Goal: Transaction & Acquisition: Purchase product/service

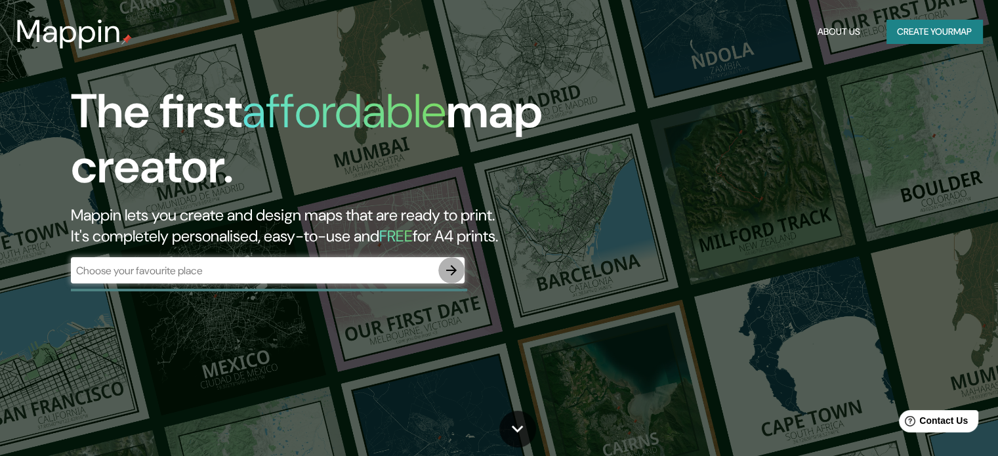
click at [454, 265] on icon "button" at bounding box center [452, 271] width 16 height 16
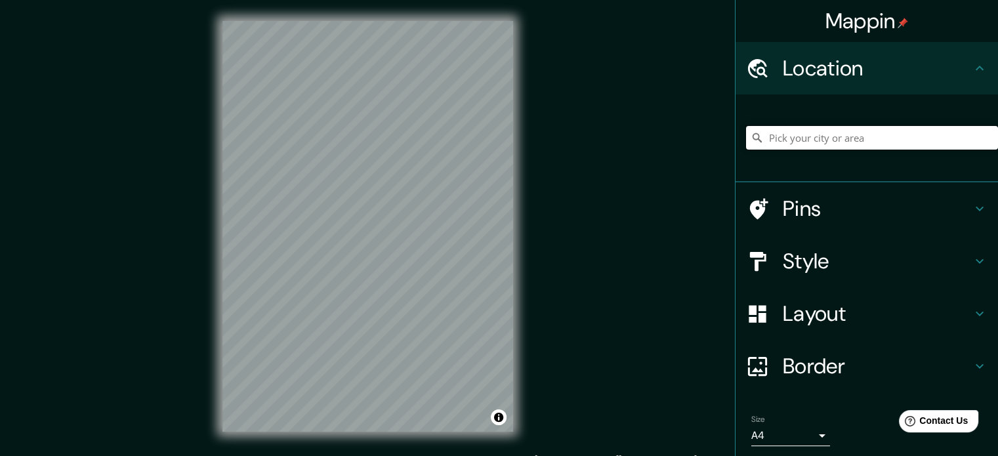
click at [793, 128] on input "Pick your city or area" at bounding box center [872, 138] width 252 height 24
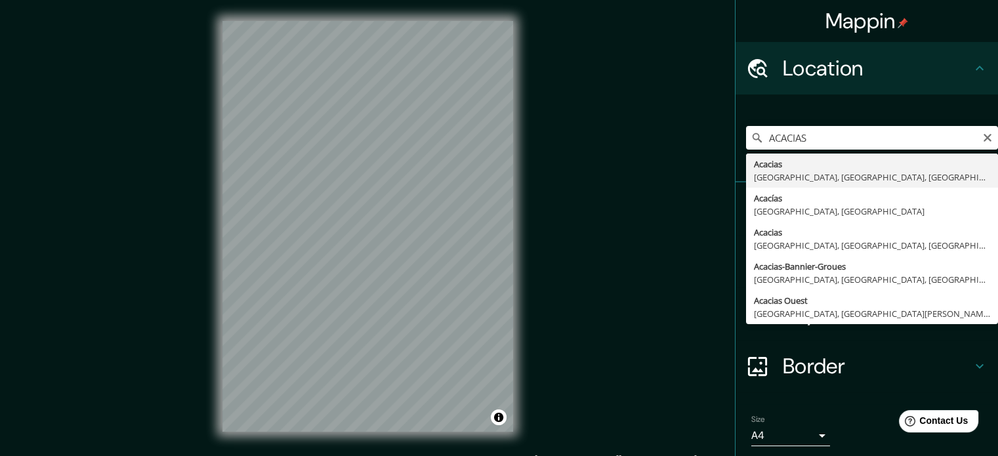
type input "Acacías, [GEOGRAPHIC_DATA], [GEOGRAPHIC_DATA]"
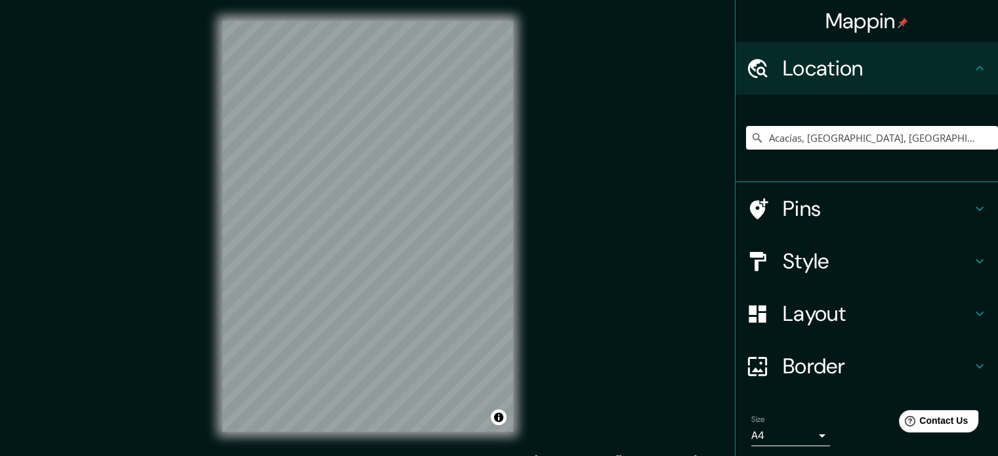
click at [908, 308] on h4 "Layout" at bounding box center [877, 314] width 189 height 26
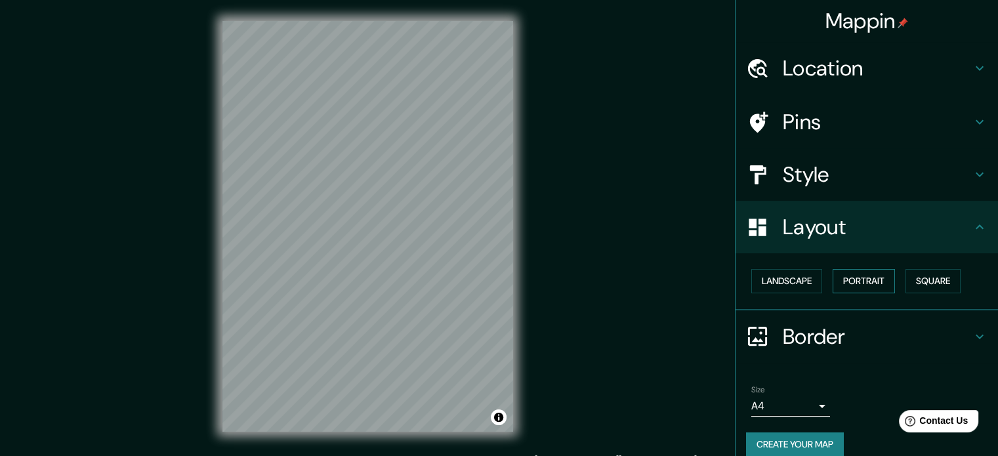
click at [854, 278] on button "Portrait" at bounding box center [864, 281] width 62 height 24
click at [906, 280] on button "Square" at bounding box center [933, 281] width 55 height 24
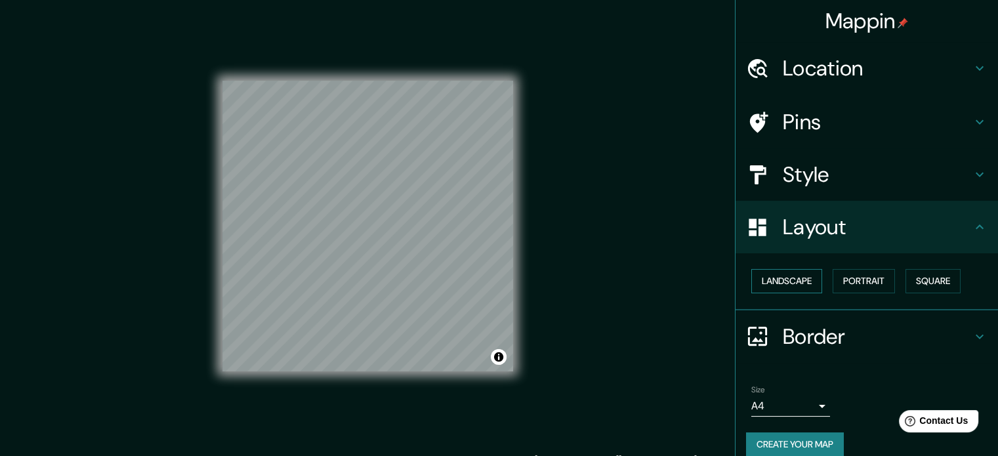
click at [782, 274] on button "Landscape" at bounding box center [787, 281] width 71 height 24
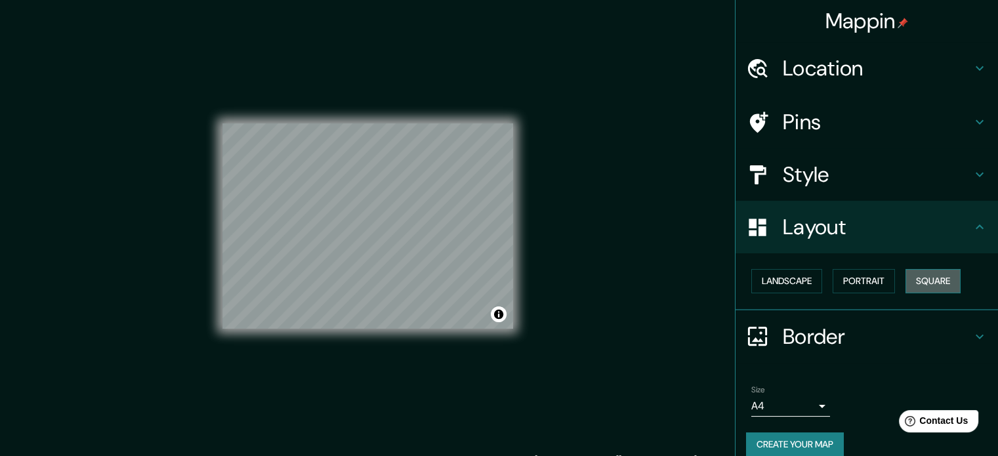
click at [908, 280] on button "Square" at bounding box center [933, 281] width 55 height 24
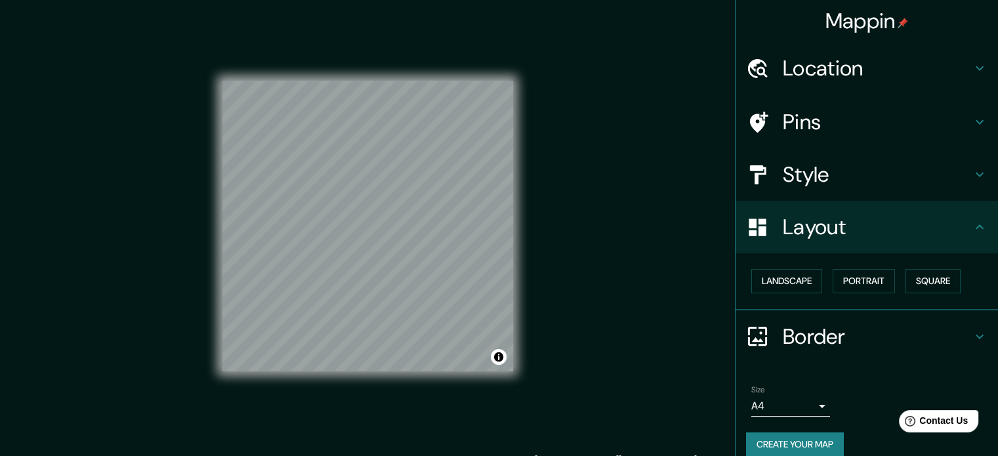
click at [641, 230] on div "Mappin Location Acacías, [GEOGRAPHIC_DATA], [GEOGRAPHIC_DATA] Pins Style Layout…" at bounding box center [499, 237] width 998 height 474
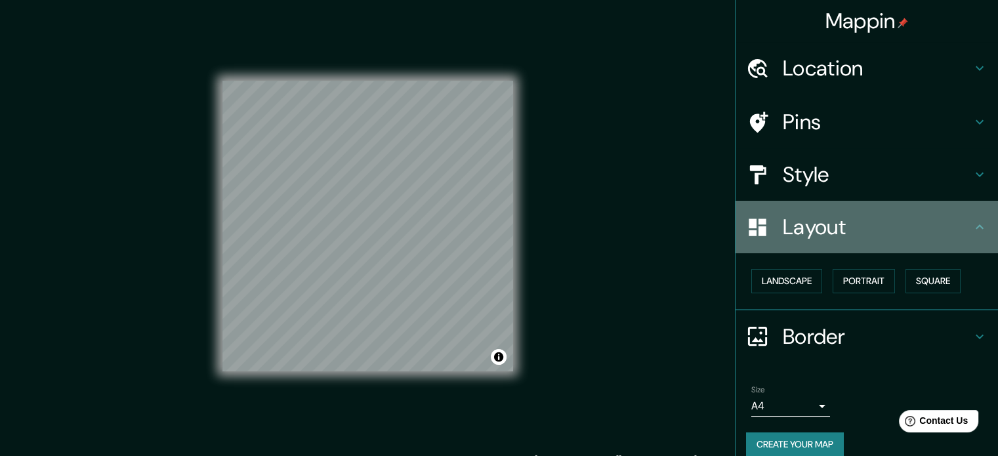
click at [857, 241] on div "Layout" at bounding box center [867, 227] width 263 height 53
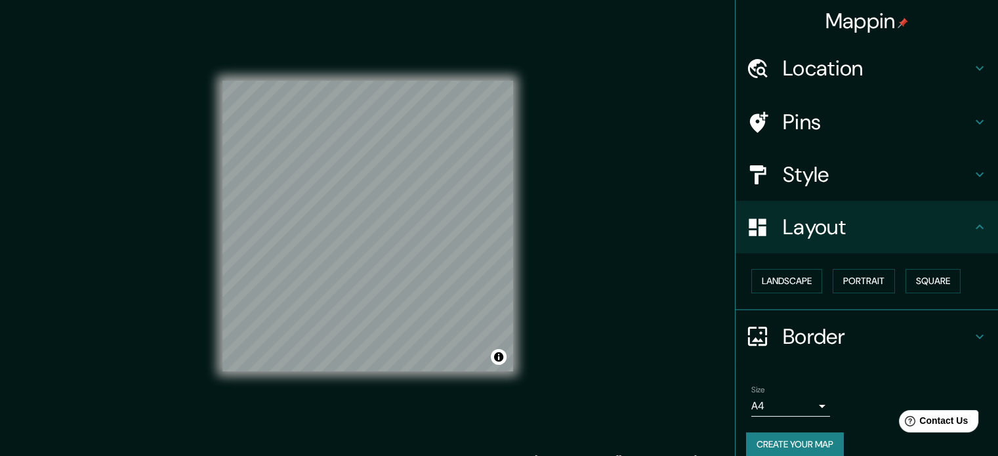
click at [973, 233] on icon at bounding box center [980, 227] width 16 height 16
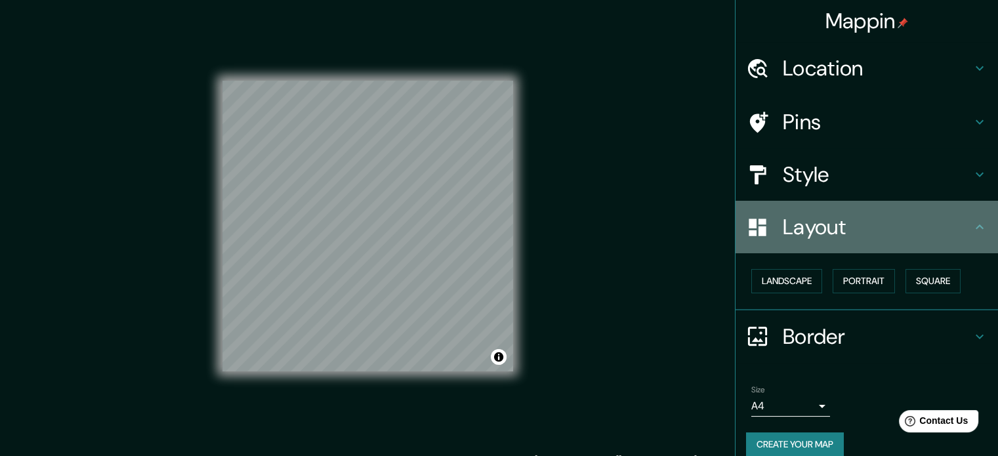
click at [972, 226] on icon at bounding box center [980, 227] width 16 height 16
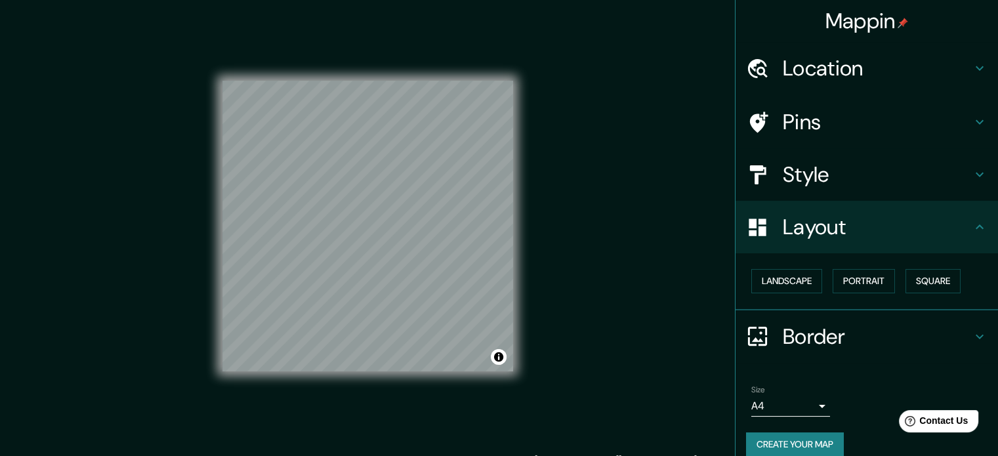
click at [937, 327] on h4 "Border" at bounding box center [877, 337] width 189 height 26
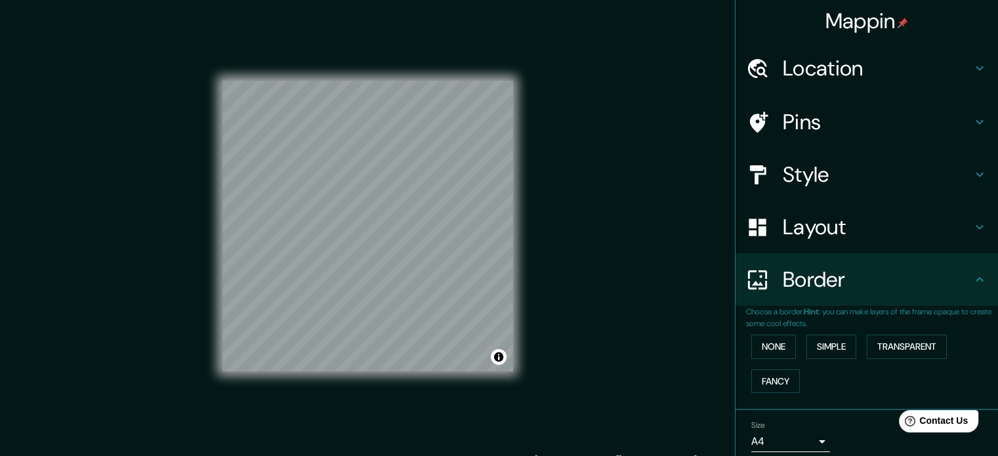
click at [948, 307] on p "Choose a border. Hint : you can make layers of the frame opaque to create some …" at bounding box center [872, 318] width 252 height 24
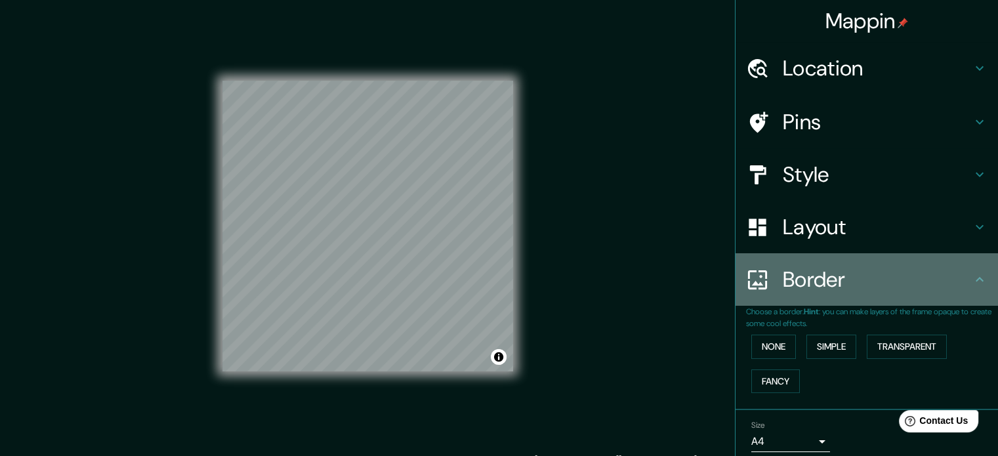
click at [972, 283] on icon at bounding box center [980, 280] width 16 height 16
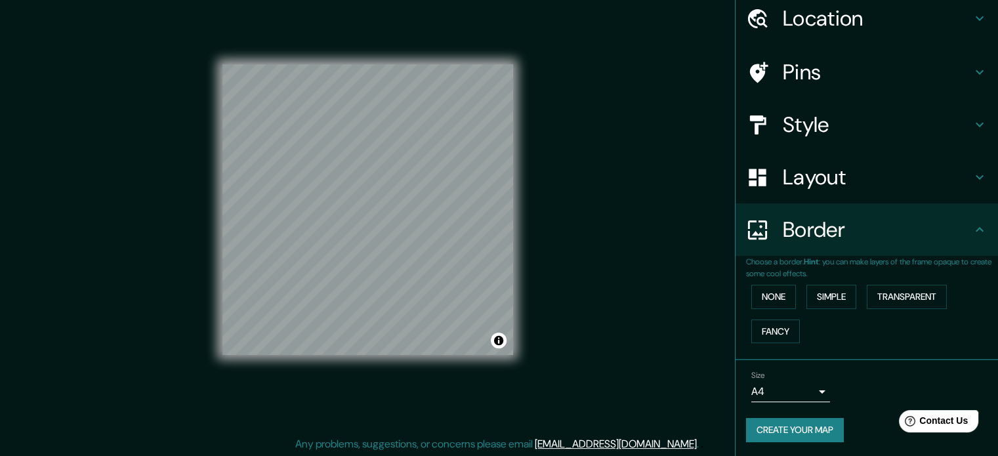
scroll to position [17, 0]
click at [965, 217] on div "Border" at bounding box center [867, 229] width 263 height 53
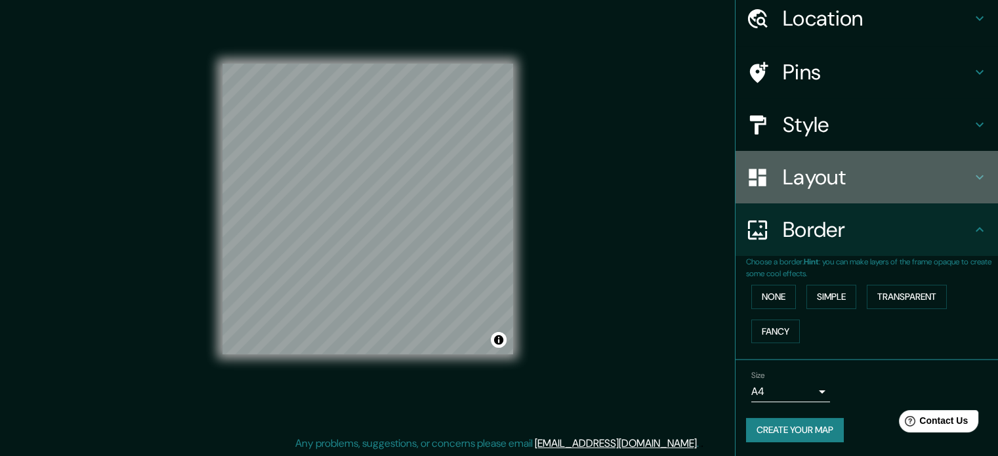
click at [972, 183] on icon at bounding box center [980, 177] width 16 height 16
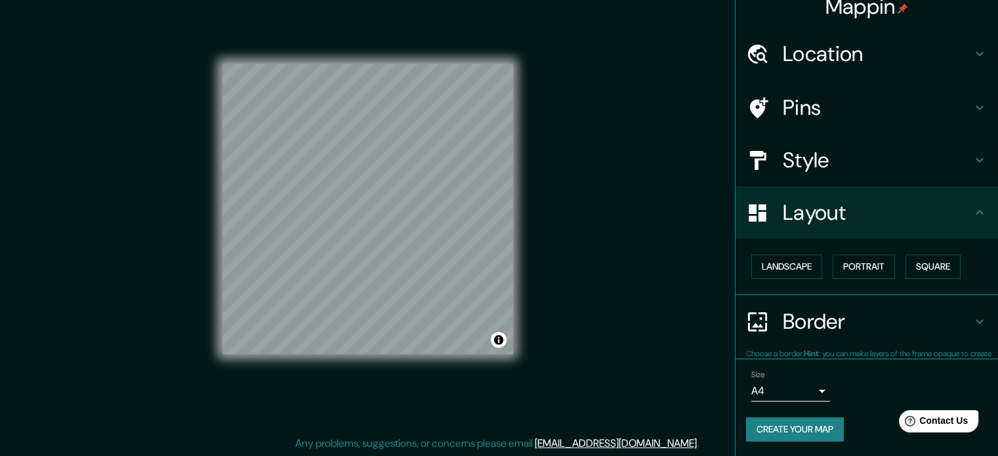
scroll to position [14, 0]
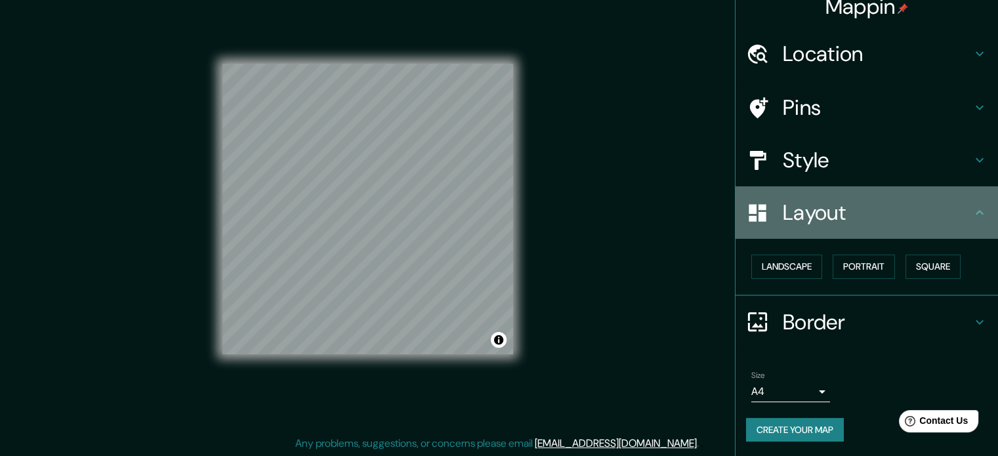
click at [953, 218] on h4 "Layout" at bounding box center [877, 213] width 189 height 26
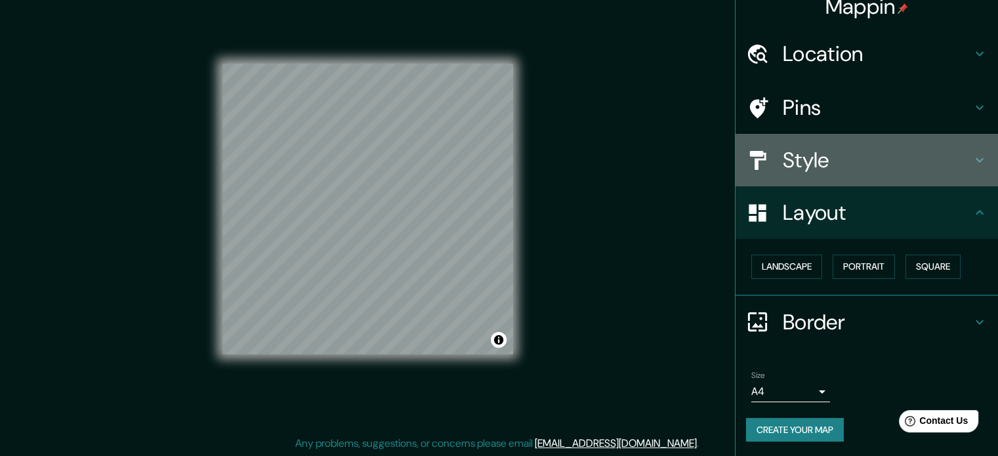
click at [960, 178] on div "Style" at bounding box center [867, 160] width 263 height 53
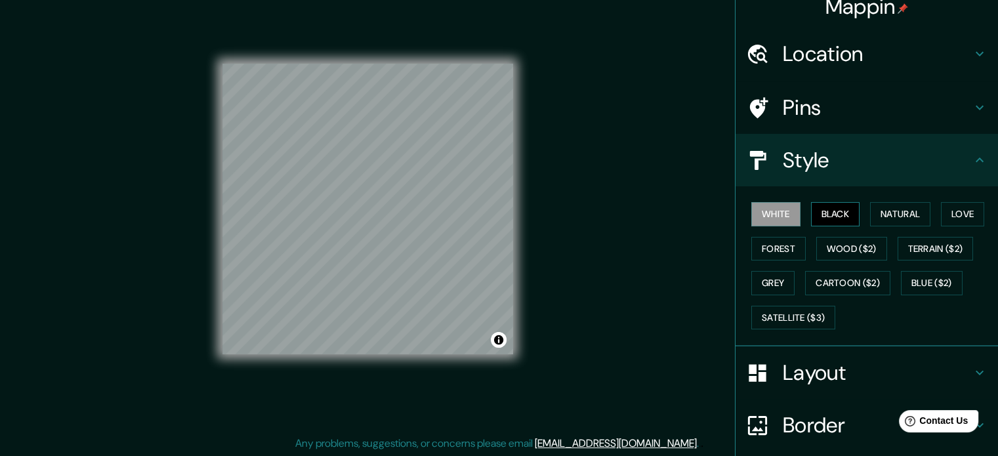
click at [828, 215] on button "Black" at bounding box center [835, 214] width 49 height 24
click at [876, 208] on button "Natural" at bounding box center [900, 214] width 60 height 24
click at [955, 215] on button "Love" at bounding box center [962, 214] width 43 height 24
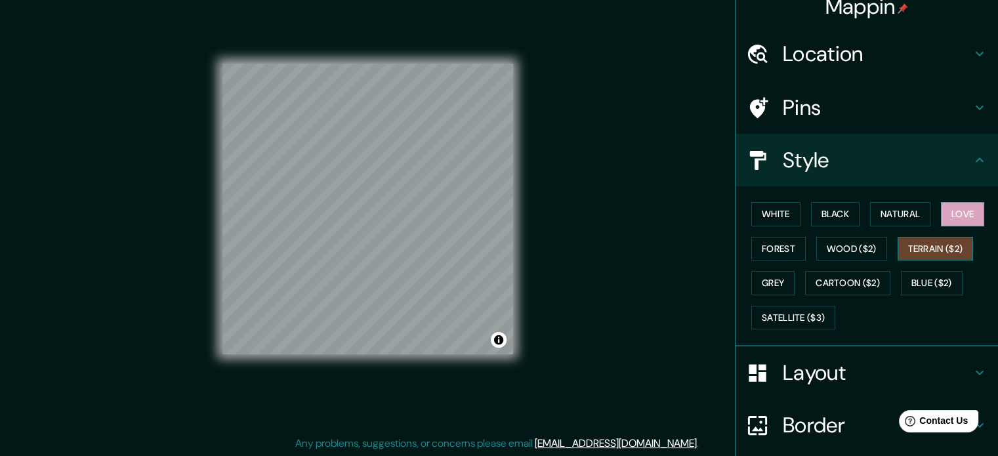
click at [935, 246] on button "Terrain ($2)" at bounding box center [936, 249] width 76 height 24
click at [809, 312] on button "Satellite ($3)" at bounding box center [794, 318] width 84 height 24
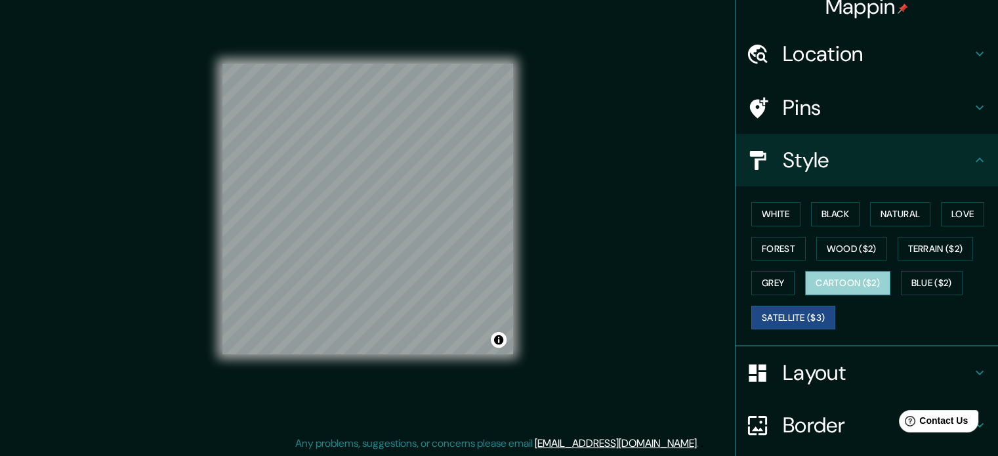
click at [837, 286] on button "Cartoon ($2)" at bounding box center [847, 283] width 85 height 24
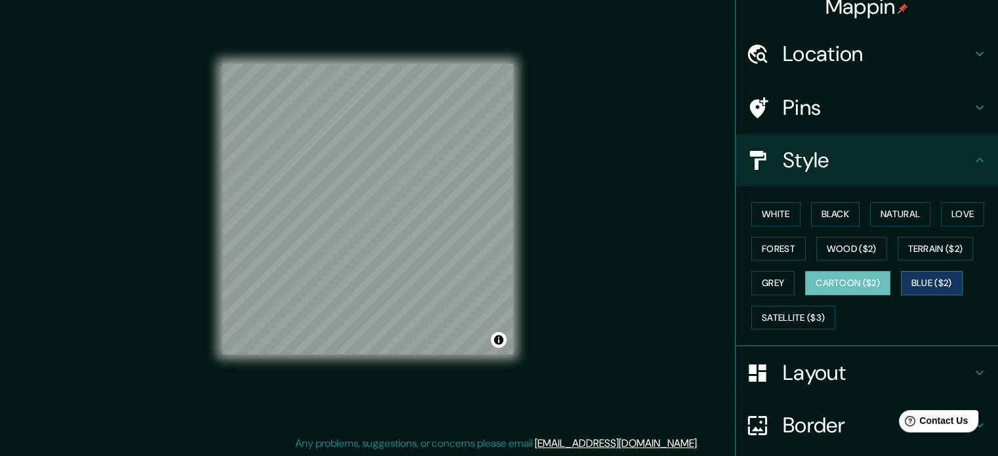
click at [919, 282] on button "Blue ($2)" at bounding box center [932, 283] width 62 height 24
click at [769, 280] on button "Grey" at bounding box center [773, 283] width 43 height 24
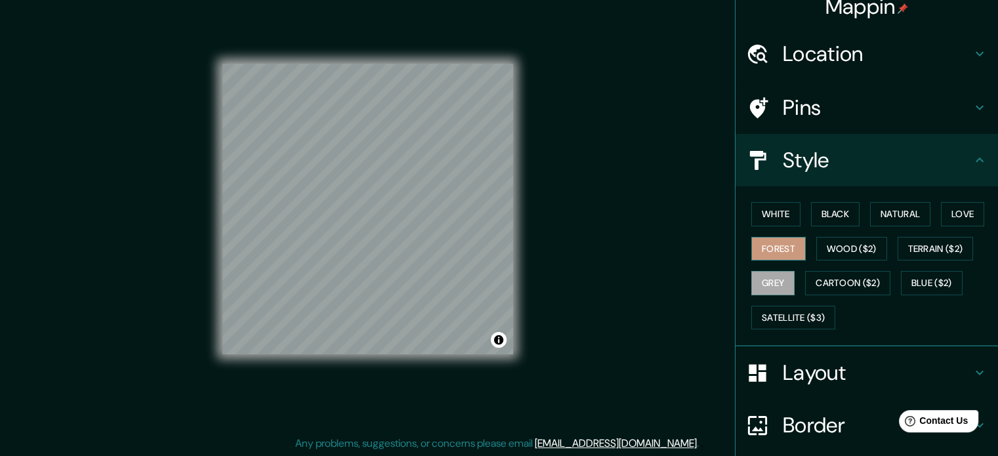
click at [770, 245] on button "Forest" at bounding box center [779, 249] width 54 height 24
click at [830, 247] on button "Wood ($2)" at bounding box center [851, 249] width 71 height 24
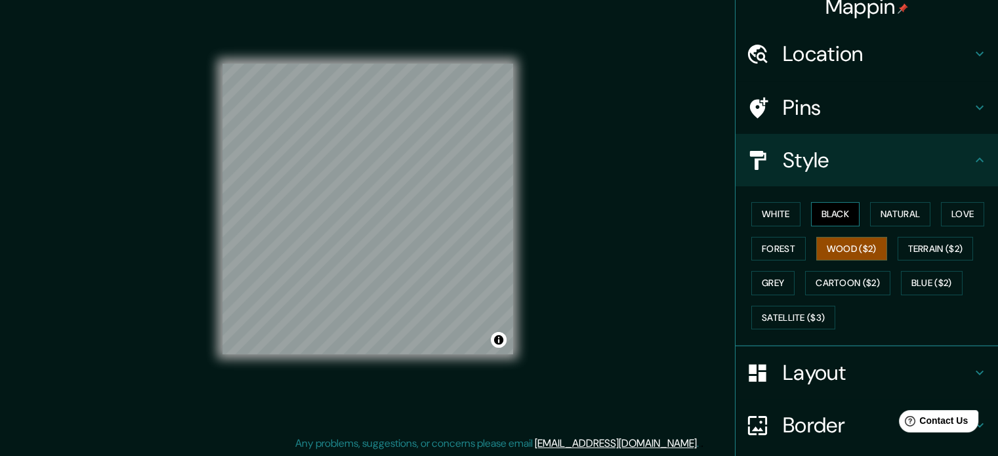
click at [832, 215] on button "Black" at bounding box center [835, 214] width 49 height 24
click at [769, 456] on ul "Location Acacías, [GEOGRAPHIC_DATA], [GEOGRAPHIC_DATA] Pins Style White Black N…" at bounding box center [867, 295] width 263 height 534
click at [774, 216] on button "White" at bounding box center [776, 214] width 49 height 24
click at [824, 212] on button "Black" at bounding box center [835, 214] width 49 height 24
click at [882, 211] on button "Natural" at bounding box center [900, 214] width 60 height 24
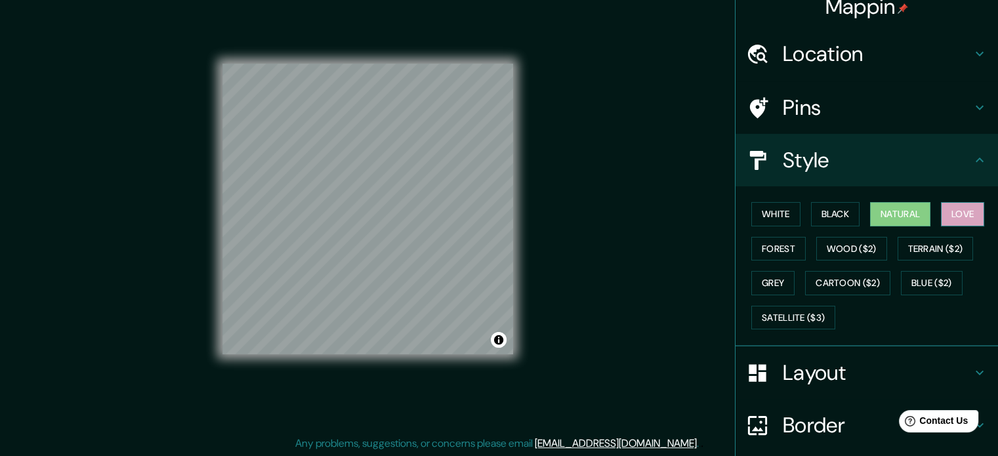
click at [948, 213] on button "Love" at bounding box center [962, 214] width 43 height 24
click at [780, 215] on button "White" at bounding box center [776, 214] width 49 height 24
click at [888, 212] on button "Natural" at bounding box center [900, 214] width 60 height 24
click at [757, 207] on button "White" at bounding box center [776, 214] width 49 height 24
click at [887, 209] on button "Natural" at bounding box center [900, 214] width 60 height 24
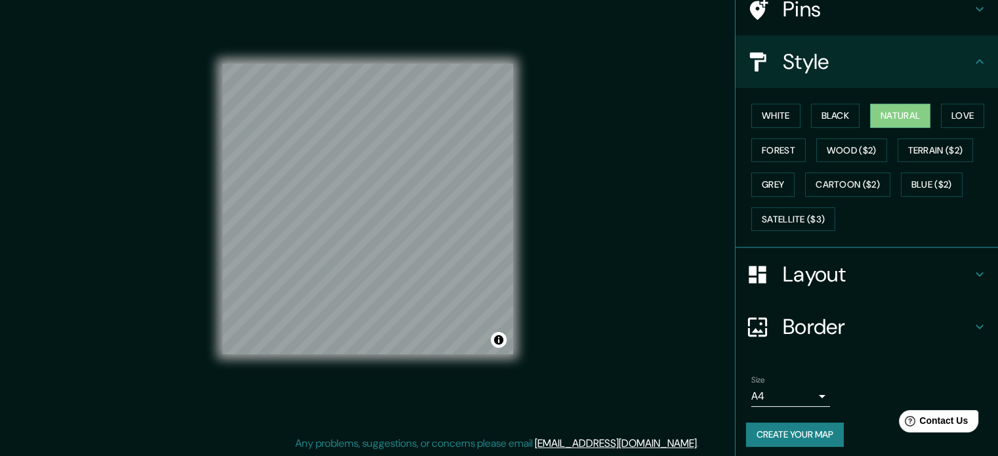
scroll to position [117, 0]
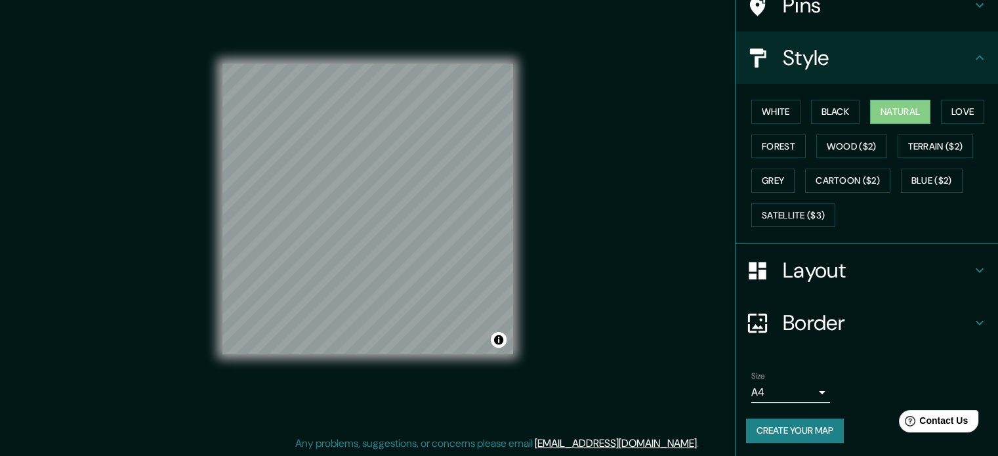
click at [807, 427] on button "Create your map" at bounding box center [795, 431] width 98 height 24
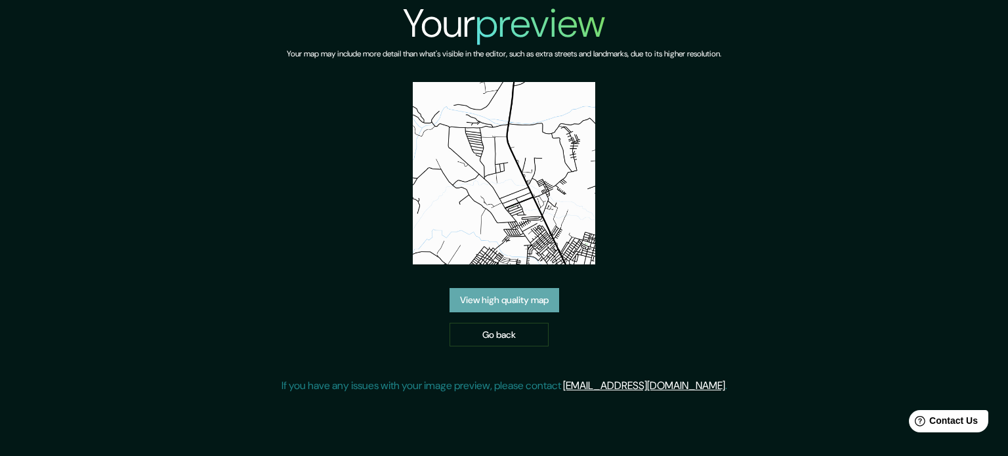
click at [541, 300] on link "View high quality map" at bounding box center [505, 300] width 110 height 24
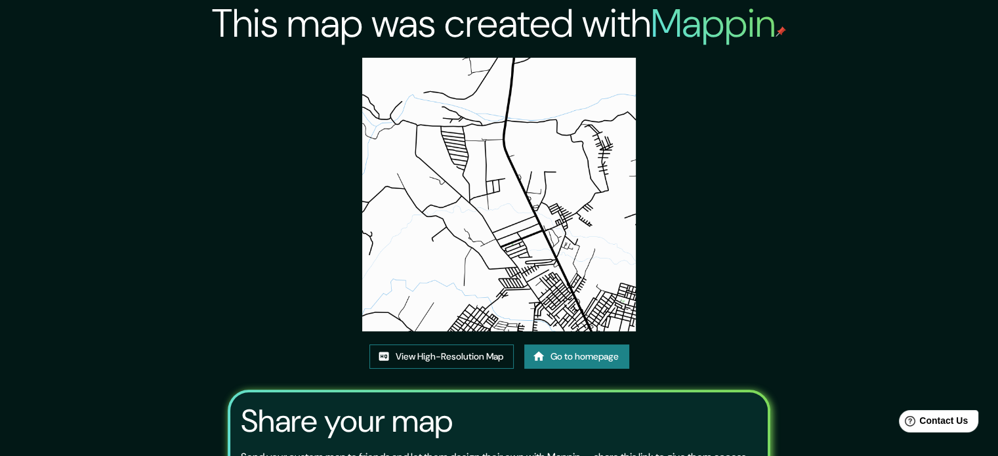
click at [448, 353] on link "View High-Resolution Map" at bounding box center [442, 357] width 144 height 24
drag, startPoint x: 706, startPoint y: 123, endPoint x: 709, endPoint y: 133, distance: 9.6
click at [709, 133] on div "This map was created with Mappin View High-Resolution Map Go to homepage Share …" at bounding box center [499, 293] width 574 height 586
drag, startPoint x: 734, startPoint y: 93, endPoint x: 741, endPoint y: 86, distance: 9.8
click at [734, 93] on div "This map was created with Mappin View High-Resolution Map Go to homepage Share …" at bounding box center [499, 293] width 574 height 586
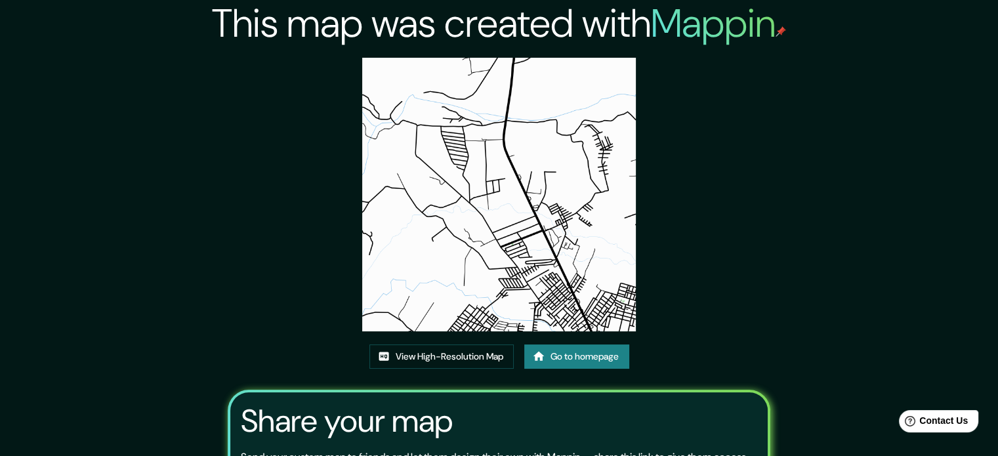
click at [704, 129] on div "This map was created with Mappin View High-Resolution Map Go to homepage Share …" at bounding box center [499, 293] width 574 height 586
